Goal: Task Accomplishment & Management: Complete application form

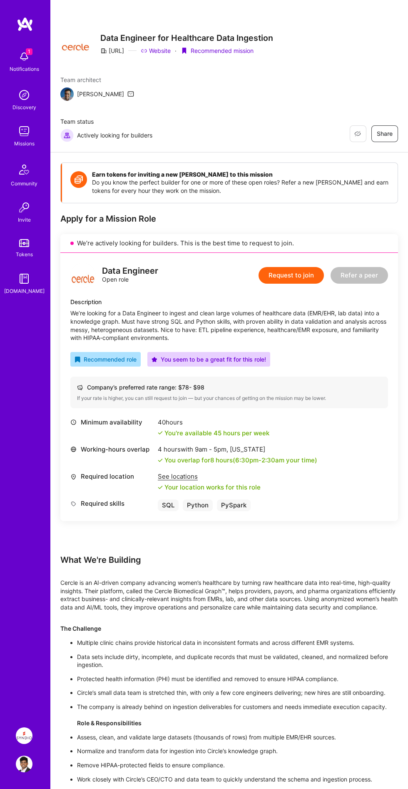
click at [32, 65] on div "Notifications" at bounding box center [25, 69] width 30 height 8
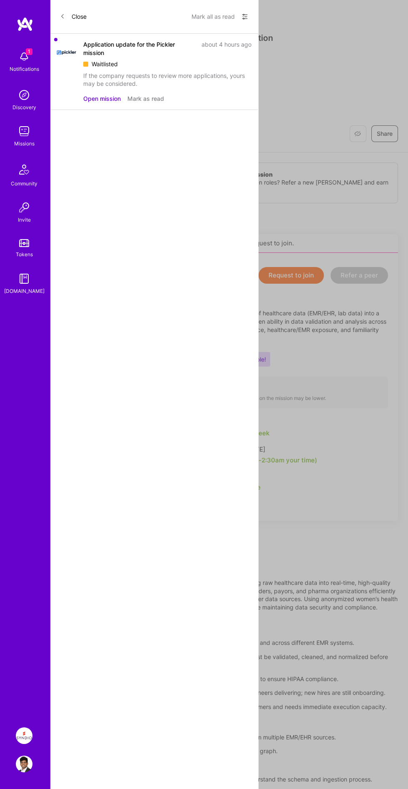
click at [370, 432] on div "1 1 Notifications Discovery Missions Community Invite Tokens [DOMAIN_NAME] Synd…" at bounding box center [204, 486] width 408 height 973
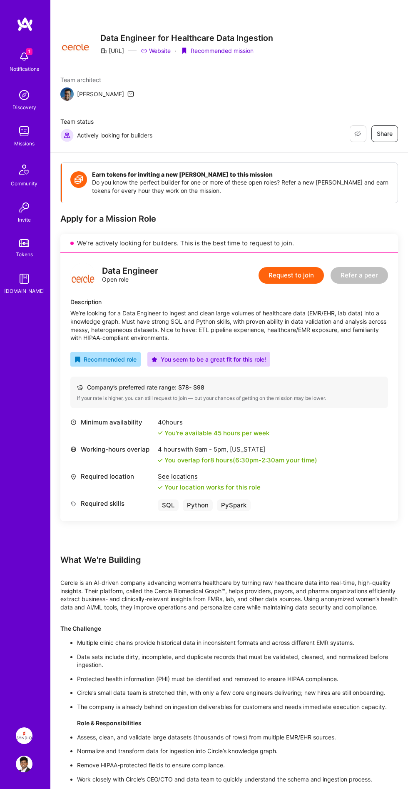
click at [31, 164] on img at bounding box center [24, 170] width 20 height 20
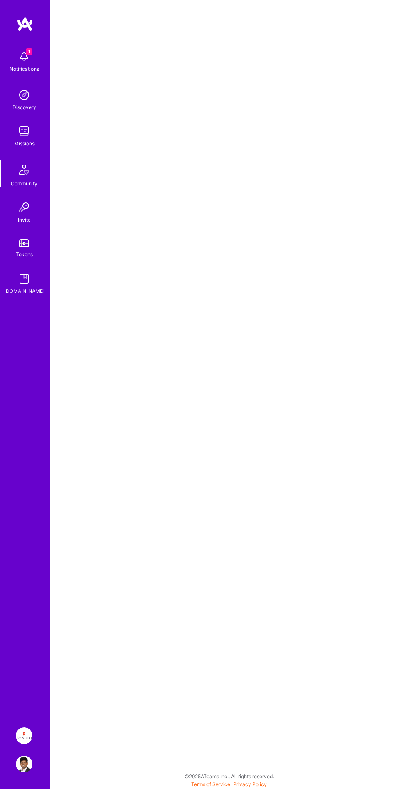
click at [34, 132] on link "Missions" at bounding box center [24, 135] width 52 height 25
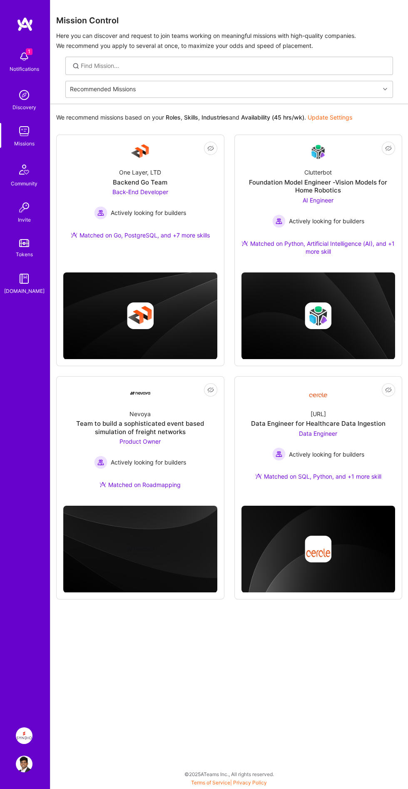
click at [366, 424] on div "Data Engineer for Healthcare Data Ingestion" at bounding box center [318, 424] width 135 height 8
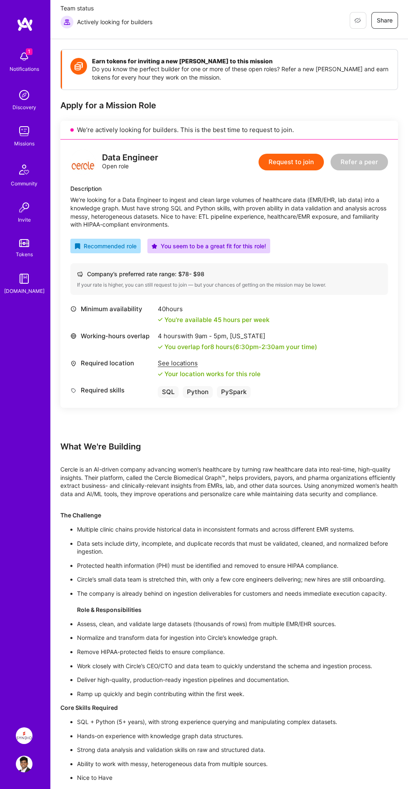
scroll to position [115, 0]
click at [281, 146] on div "Data Engineer Open role Request to join Refer a peer Description We’re looking …" at bounding box center [229, 272] width 338 height 268
click at [294, 166] on button "Request to join" at bounding box center [291, 160] width 65 height 17
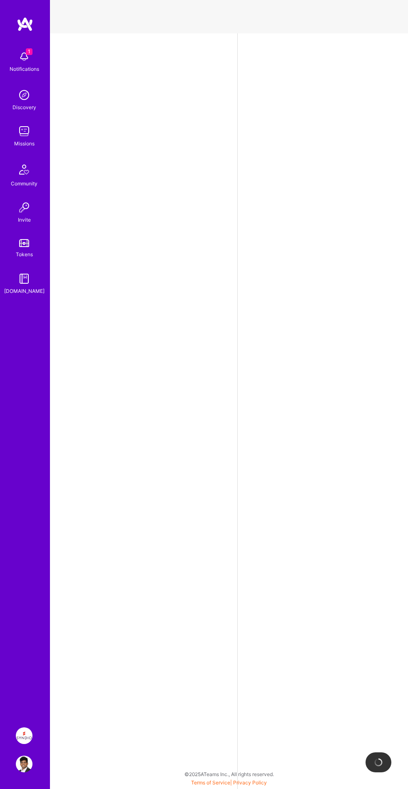
select select "IN"
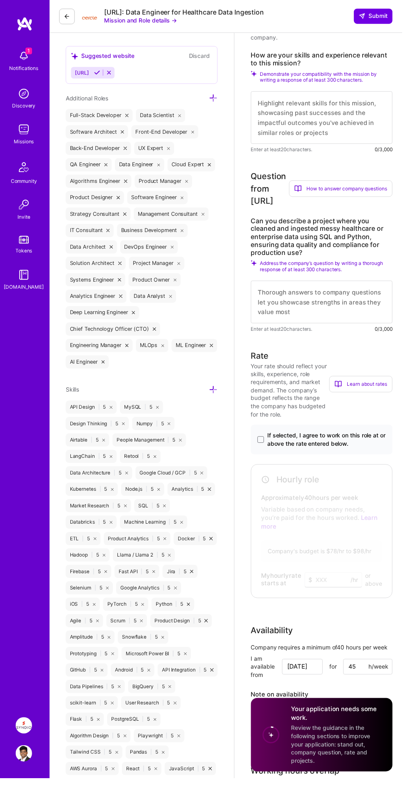
scroll to position [292, 0]
click at [265, 445] on span at bounding box center [264, 445] width 7 height 7
click at [0, 0] on input "If selected, I agree to work on this role at or above the rate entered below." at bounding box center [0, 0] width 0 height 0
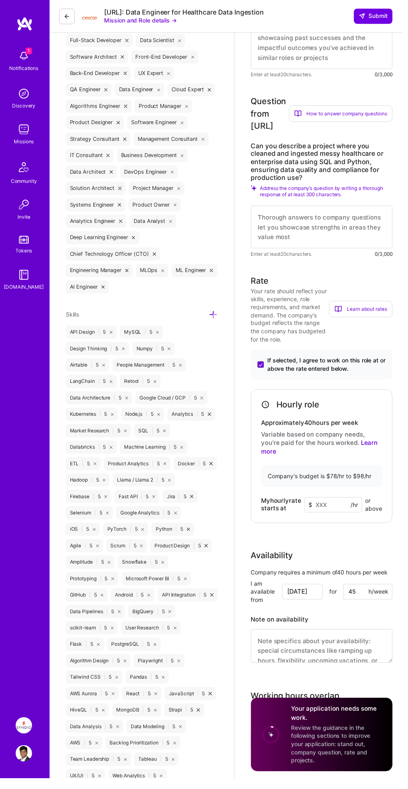
scroll to position [370, 0]
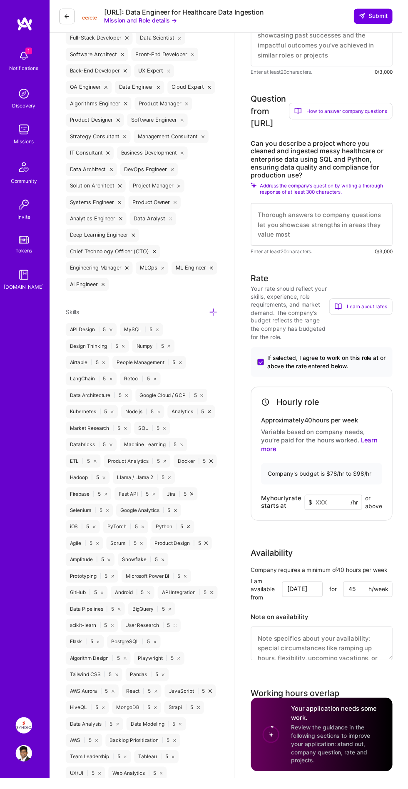
click at [329, 553] on div "Rate Your rate should reflect your skills, experience, role requirements, and m…" at bounding box center [327, 478] width 144 height 404
click at [332, 509] on input at bounding box center [338, 510] width 58 height 16
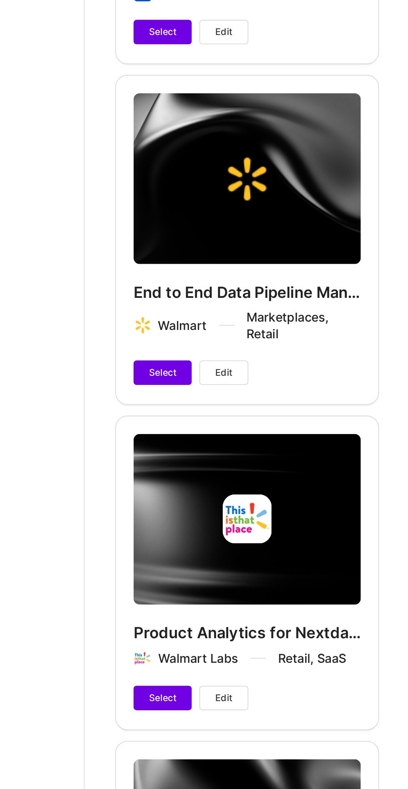
scroll to position [3815, 0]
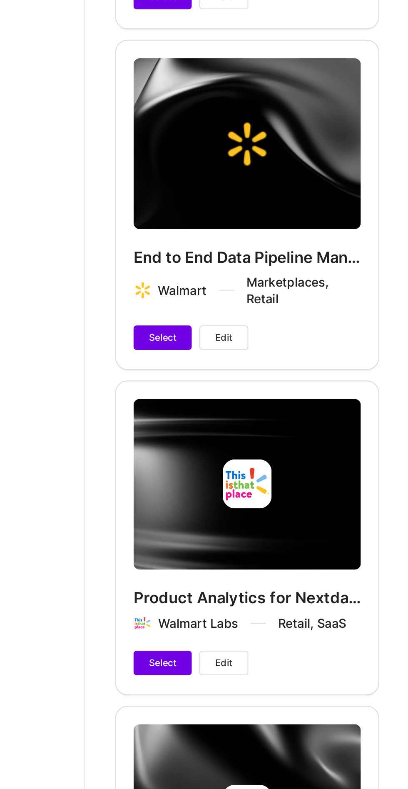
type input "85"
click at [283, 313] on span "Select" at bounding box center [280, 316] width 15 height 7
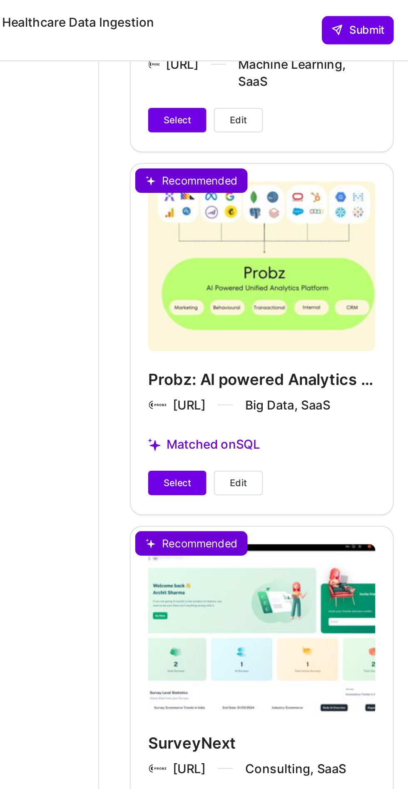
scroll to position [2138, 0]
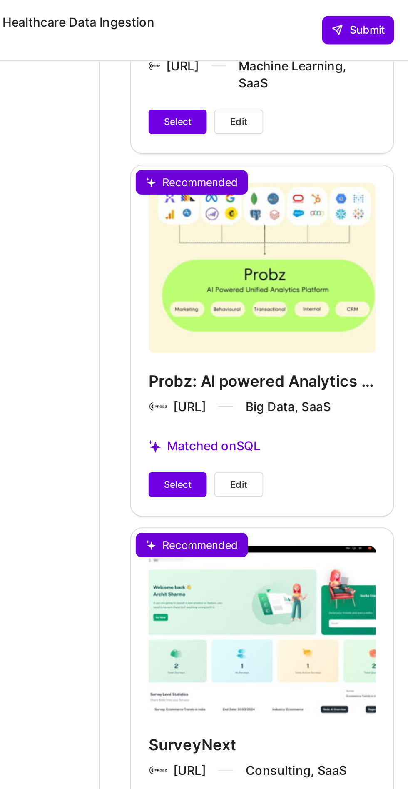
click at [283, 264] on button "Select" at bounding box center [281, 263] width 32 height 13
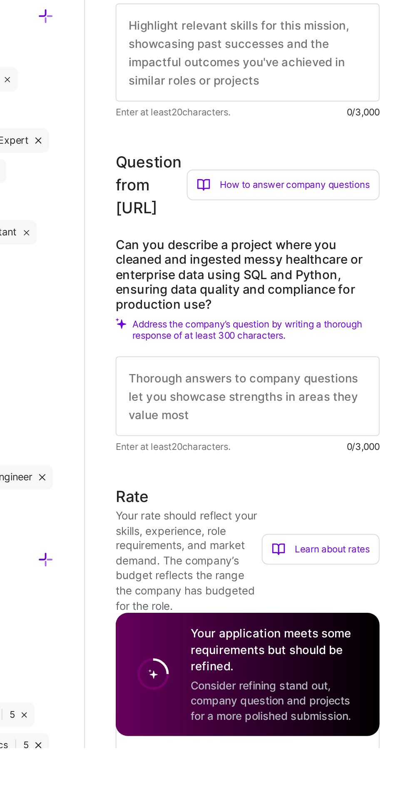
scroll to position [0, 0]
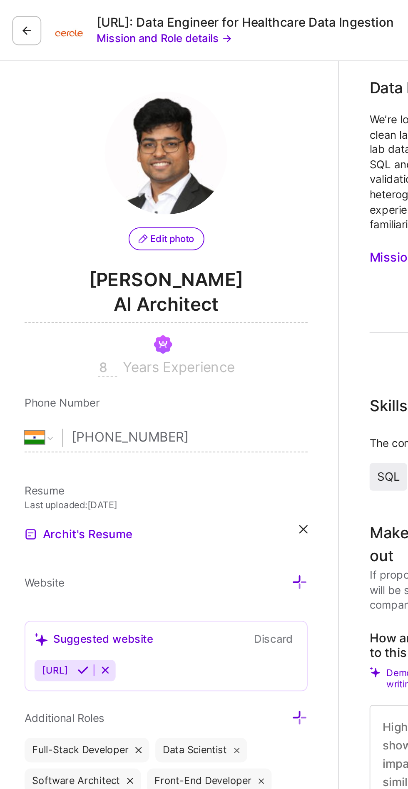
click at [61, 10] on button at bounding box center [68, 17] width 16 height 16
